Goal: Information Seeking & Learning: Learn about a topic

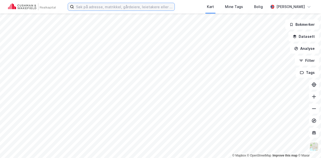
click at [134, 9] on input at bounding box center [124, 7] width 101 height 8
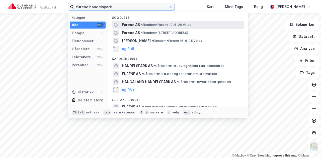
type input "furene handelspark"
click at [131, 25] on span "Furene AS" at bounding box center [131, 25] width 18 height 6
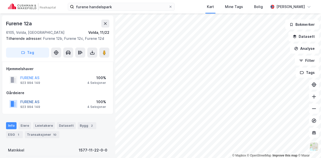
click at [0, 0] on button "FURENE AS" at bounding box center [0, 0] width 0 height 0
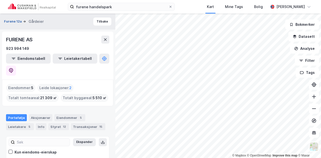
click at [11, 22] on button "Furene 12a" at bounding box center [13, 21] width 19 height 5
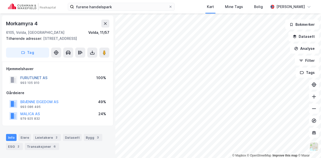
click at [0, 0] on button "FURUTUNET AS" at bounding box center [0, 0] width 0 height 0
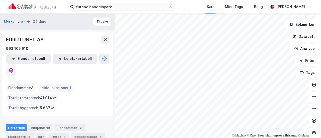
click at [311, 110] on icon at bounding box center [313, 108] width 5 height 5
click at [311, 100] on button at bounding box center [314, 97] width 10 height 10
click at [311, 110] on icon at bounding box center [313, 108] width 5 height 5
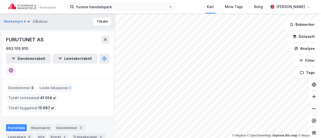
click at [311, 110] on icon at bounding box center [313, 108] width 5 height 5
click at [312, 109] on icon at bounding box center [314, 109] width 4 height 1
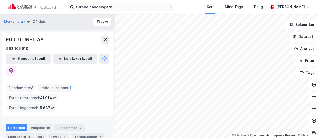
click at [312, 109] on icon at bounding box center [314, 109] width 4 height 1
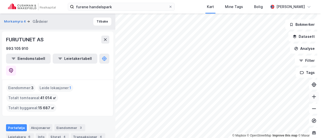
click at [311, 98] on icon at bounding box center [313, 96] width 5 height 5
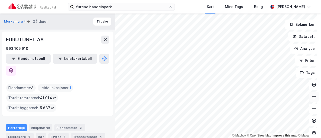
click at [311, 98] on icon at bounding box center [313, 96] width 5 height 5
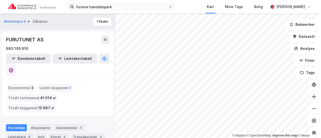
click at [311, 98] on icon at bounding box center [313, 96] width 5 height 5
